Goal: Task Accomplishment & Management: Use online tool/utility

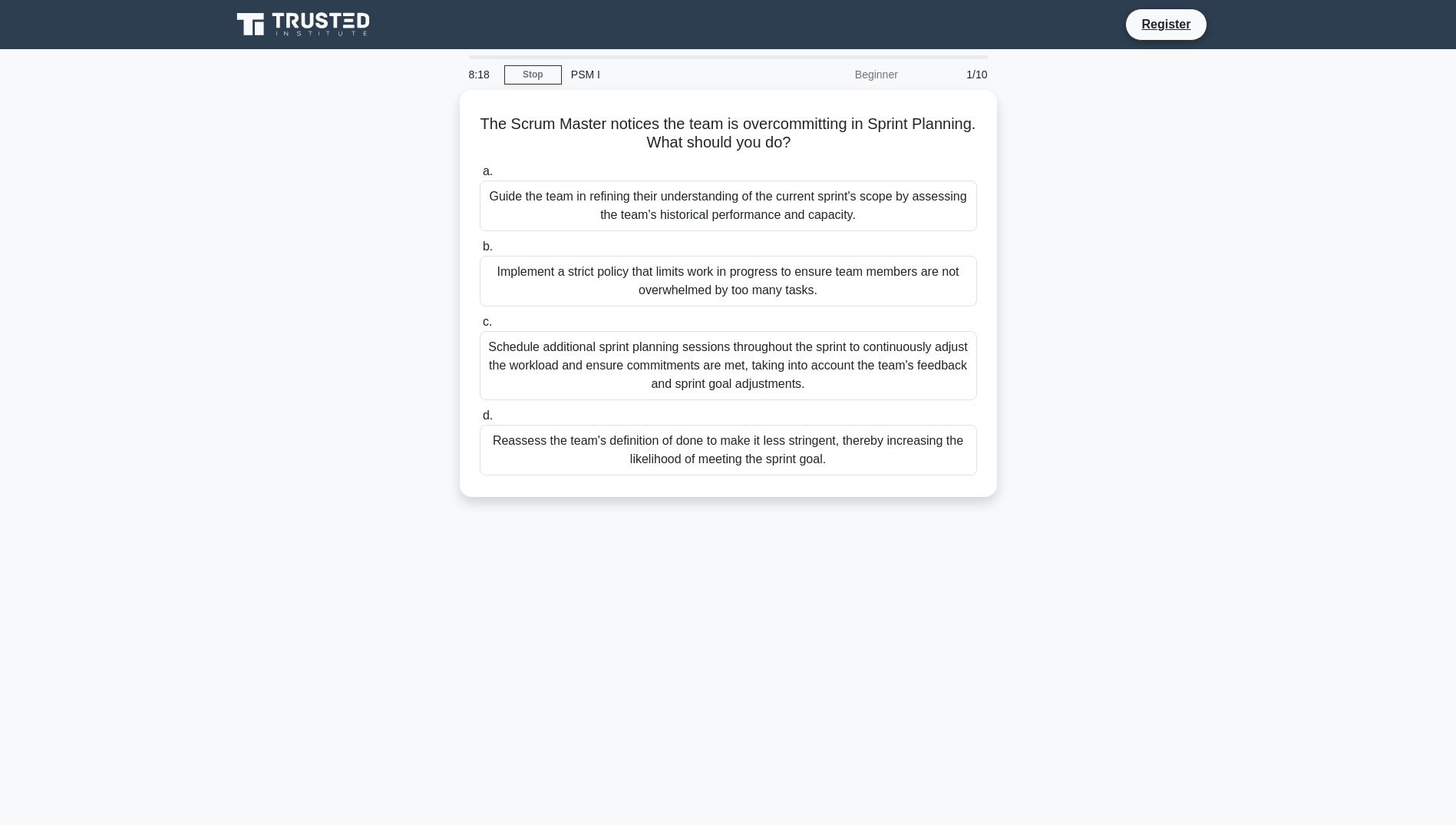
click at [1354, 264] on main "8:18 Stop PSM I Beginner 1/10 The Scrum Master notices the team is overcommitti…" at bounding box center [728, 439] width 1456 height 780
click at [1436, 262] on main "8:17 Stop PSM I Beginner 1/10 The Scrum Master notices the team is overcommitti…" at bounding box center [728, 439] width 1456 height 780
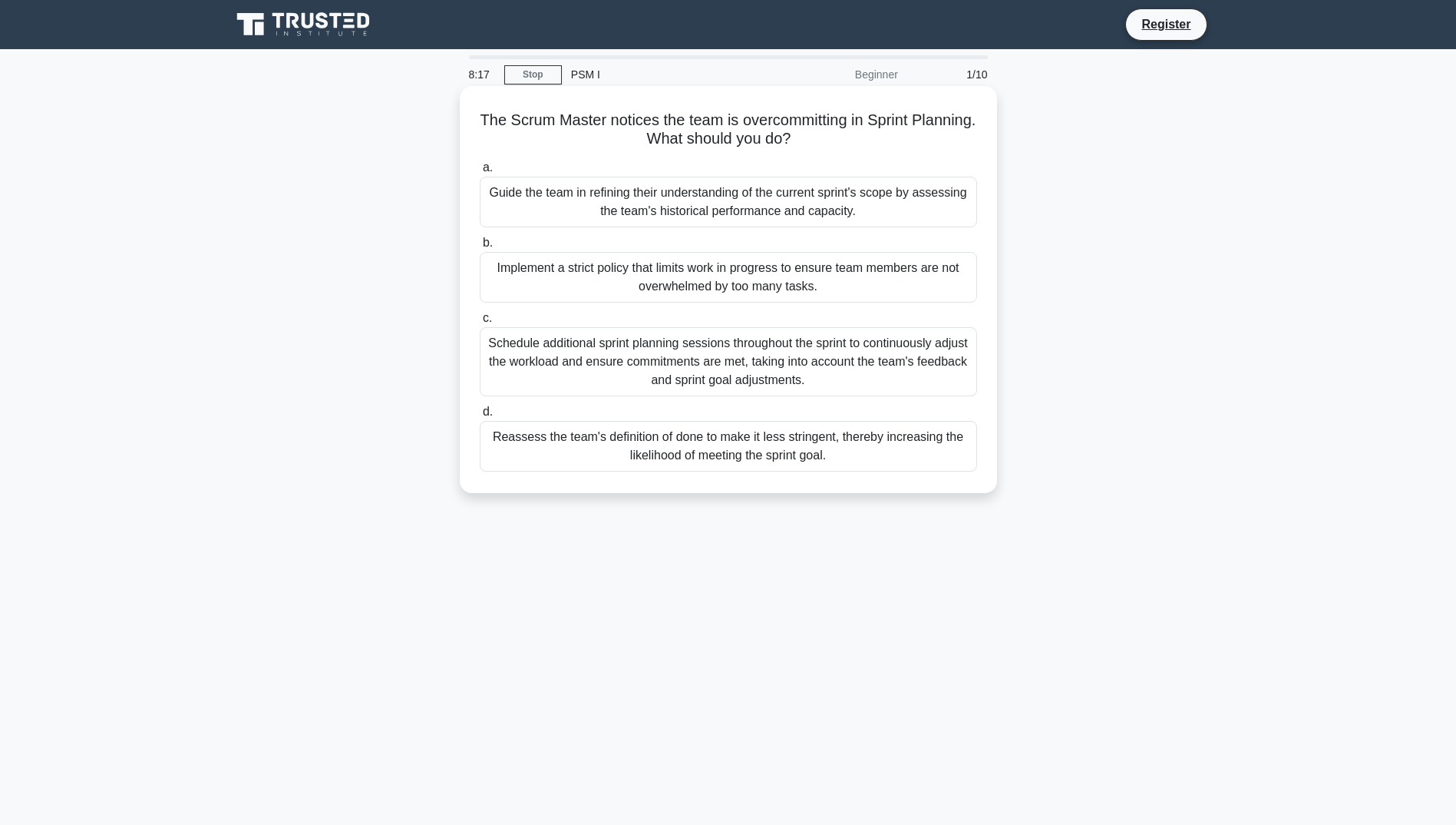
click at [880, 201] on div "Guide the team in refining their understanding of the current sprint's scope by…" at bounding box center [728, 202] width 497 height 51
click at [480, 173] on input "a. Guide the team in refining their understanding of the current sprint's scope…" at bounding box center [480, 168] width 0 height 10
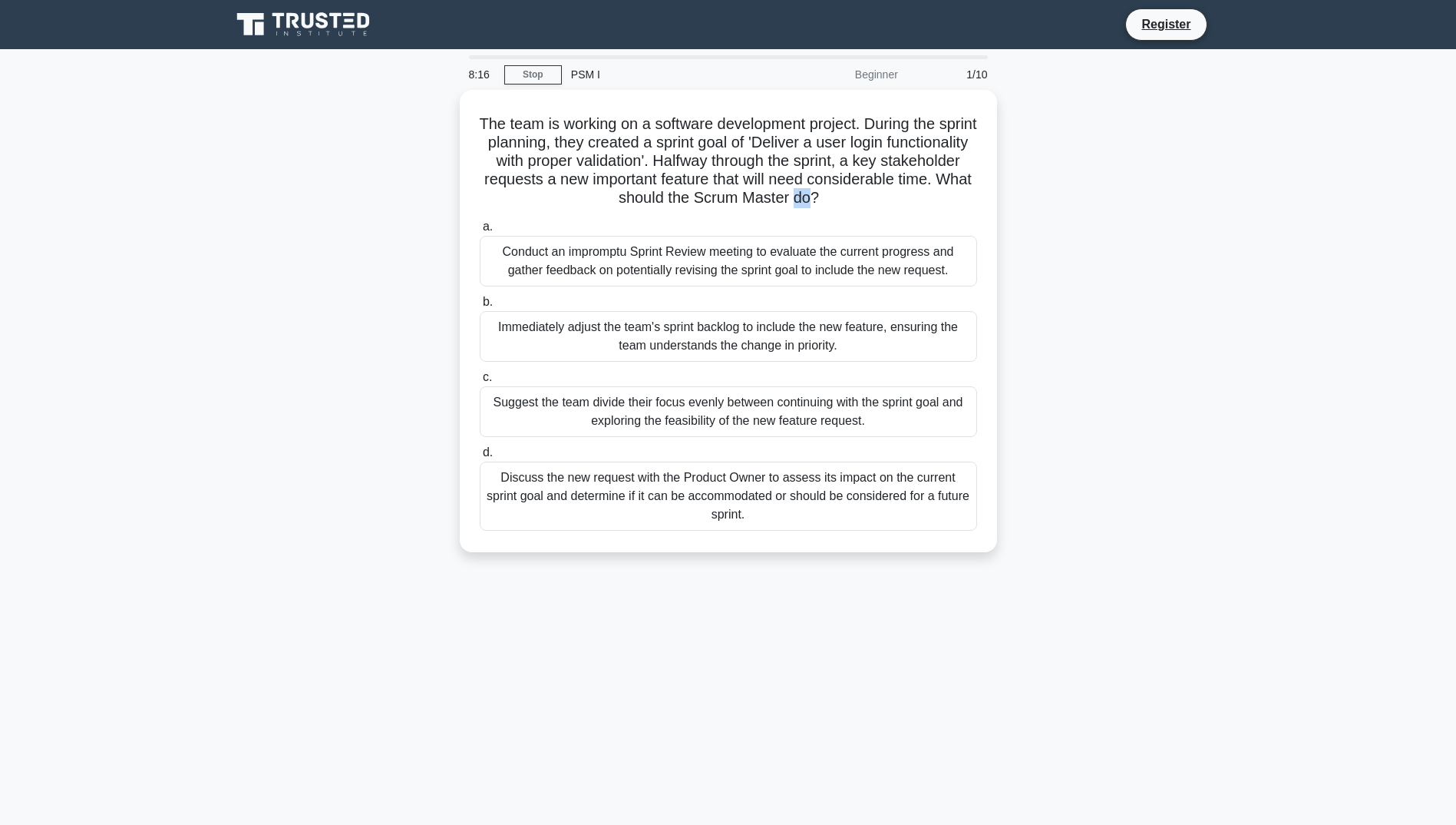
click at [880, 201] on h5 "The team is working on a software development project. During the sprint planni…" at bounding box center [728, 161] width 500 height 94
click at [529, 73] on link "Stop" at bounding box center [534, 75] width 58 height 20
